Goal: Find specific page/section: Find specific page/section

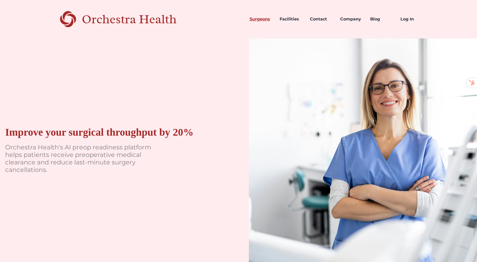
click at [260, 19] on link "Surgeons" at bounding box center [260, 19] width 30 height 18
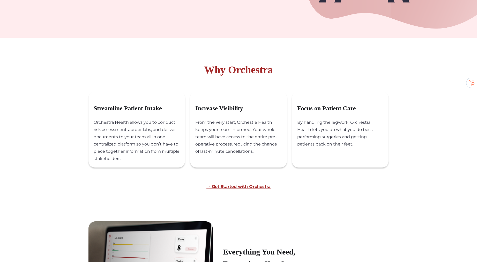
scroll to position [351, 0]
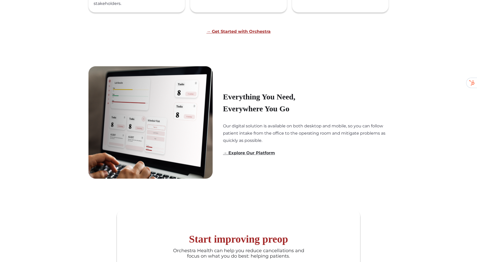
click at [256, 155] on link "→ Explore Our Platform" at bounding box center [249, 152] width 52 height 5
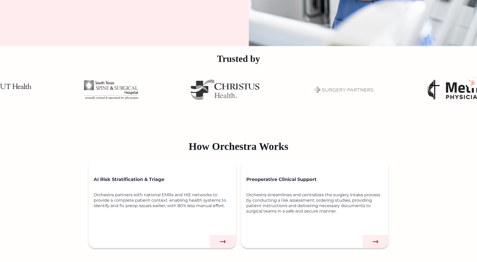
scroll to position [234, 0]
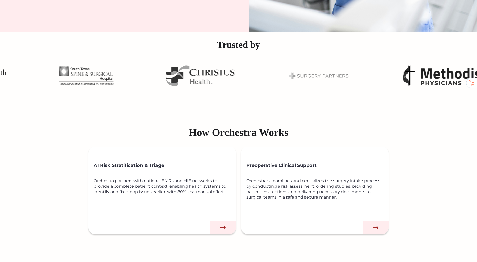
click at [218, 70] on img at bounding box center [200, 75] width 69 height 21
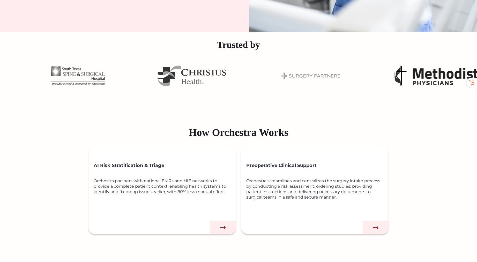
click at [288, 76] on img at bounding box center [310, 75] width 65 height 39
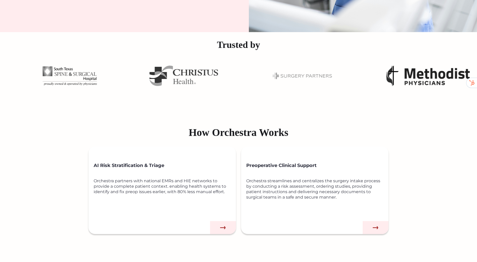
click at [431, 74] on img at bounding box center [427, 75] width 83 height 21
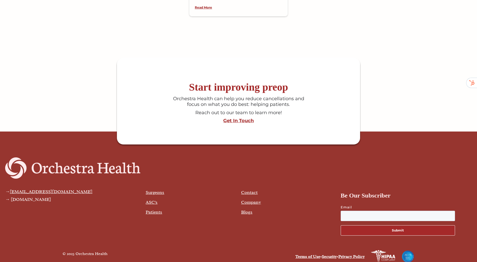
scroll to position [1354, 0]
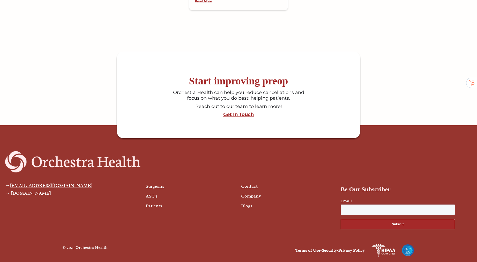
click at [242, 242] on div "© 2025 Orchestra Health Terms of Use • Security • Privacy Policy" at bounding box center [238, 249] width 362 height 23
